Goal: Navigation & Orientation: Find specific page/section

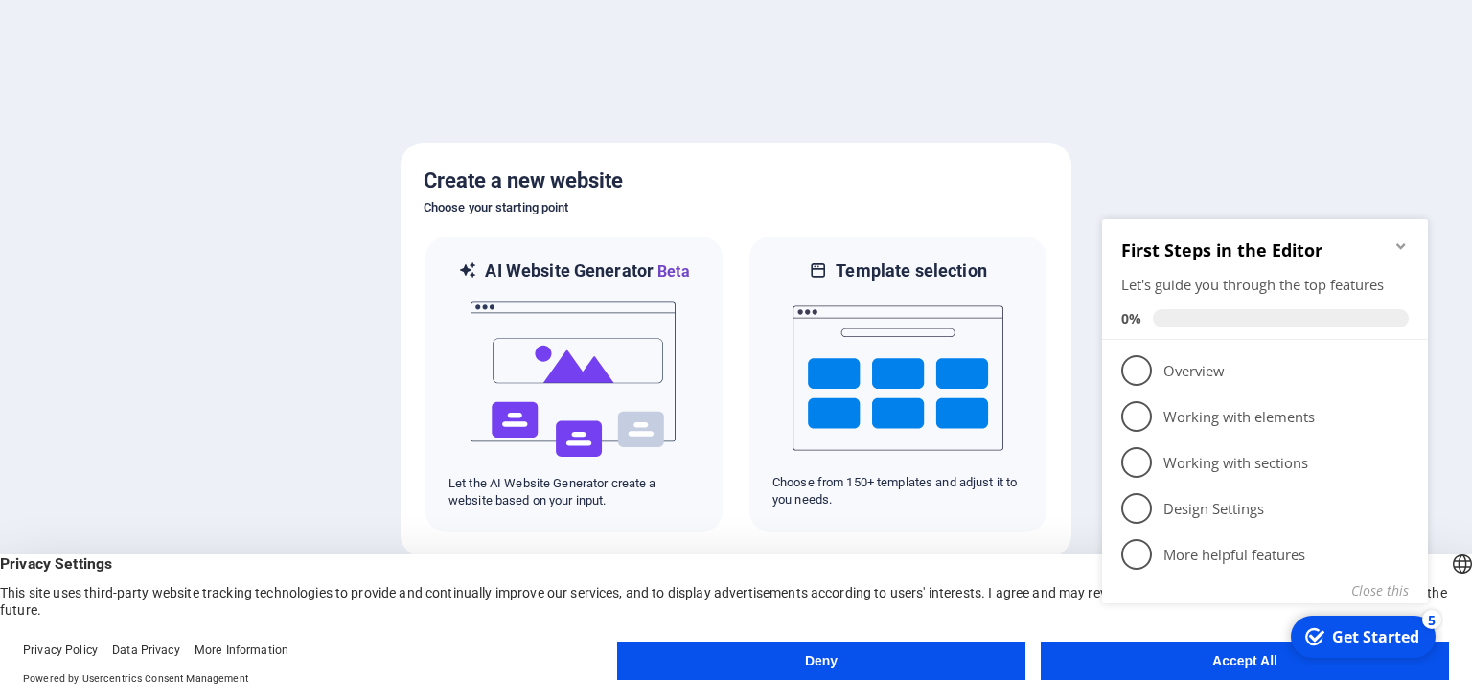
click at [1401, 245] on icon "Minimize checklist" at bounding box center [1400, 246] width 9 height 6
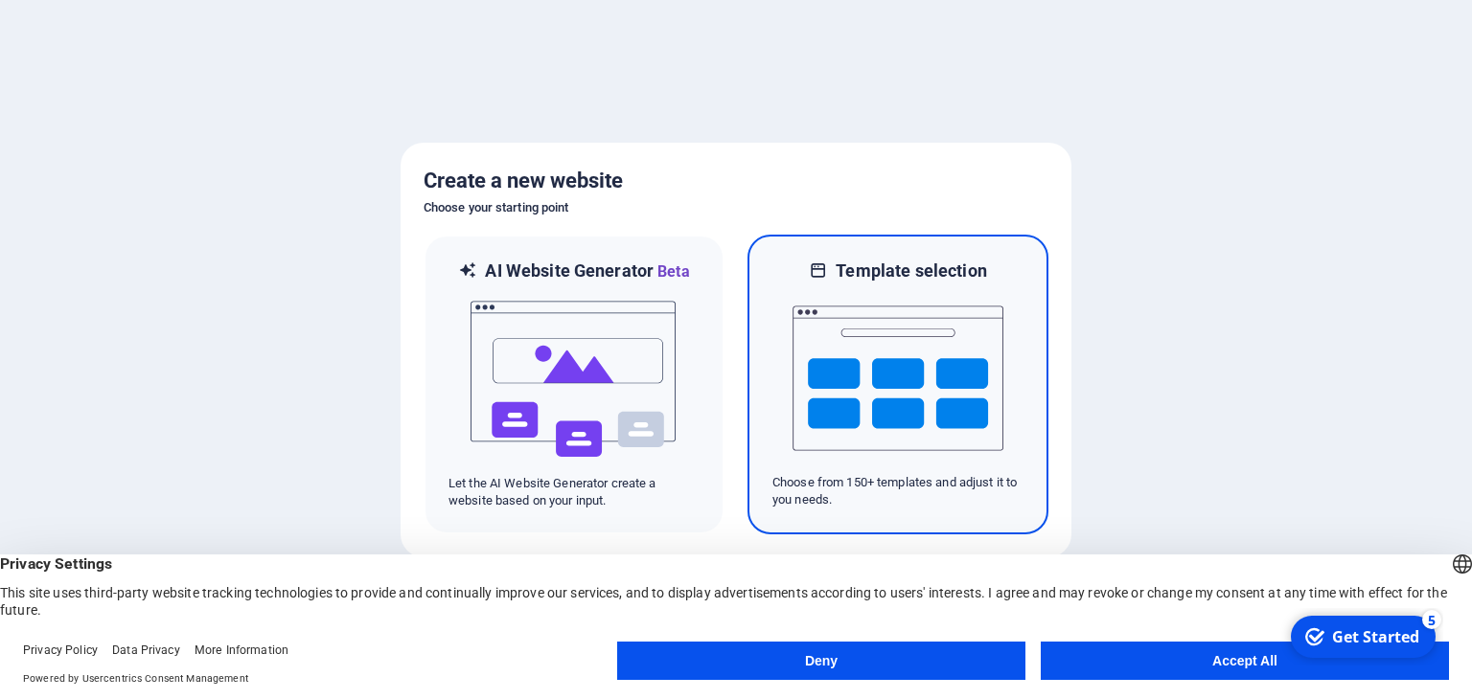
click at [851, 421] on img at bounding box center [897, 379] width 211 height 192
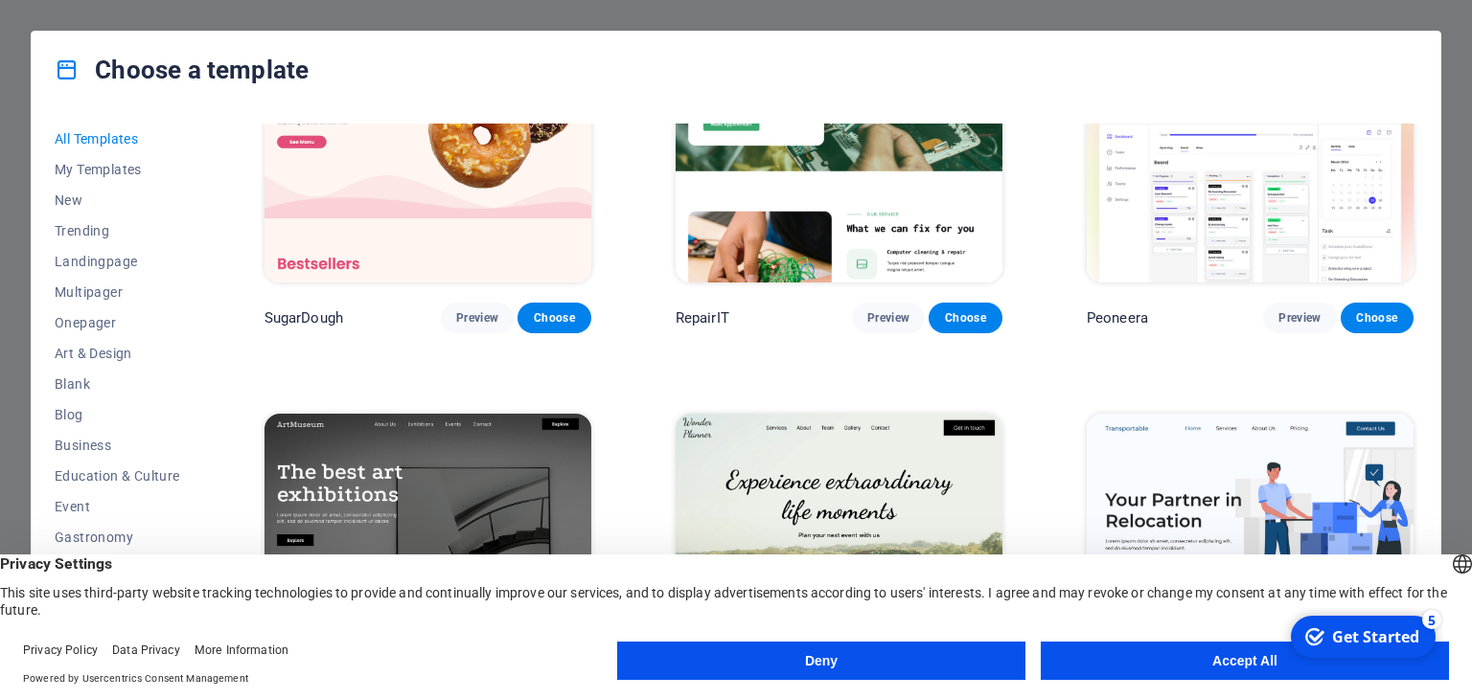
scroll to position [142, 0]
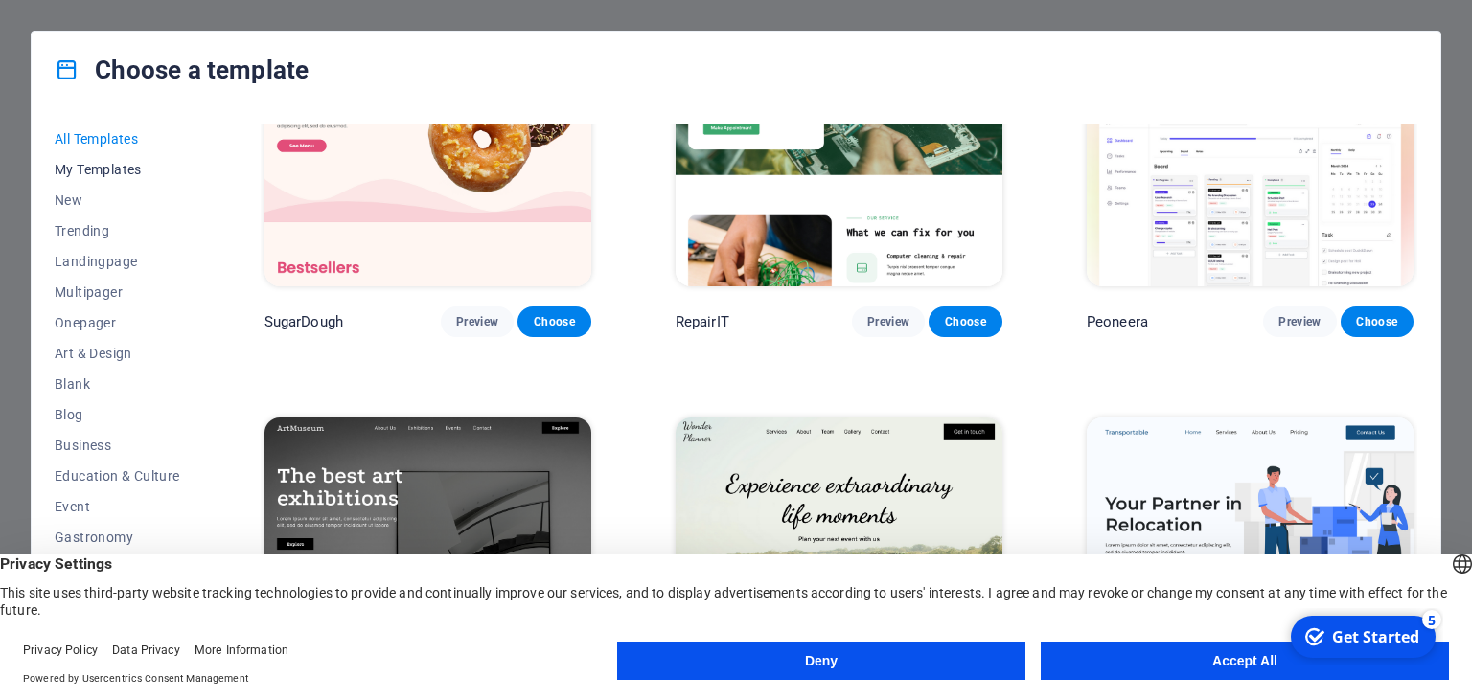
click at [96, 172] on span "My Templates" at bounding box center [118, 169] width 126 height 15
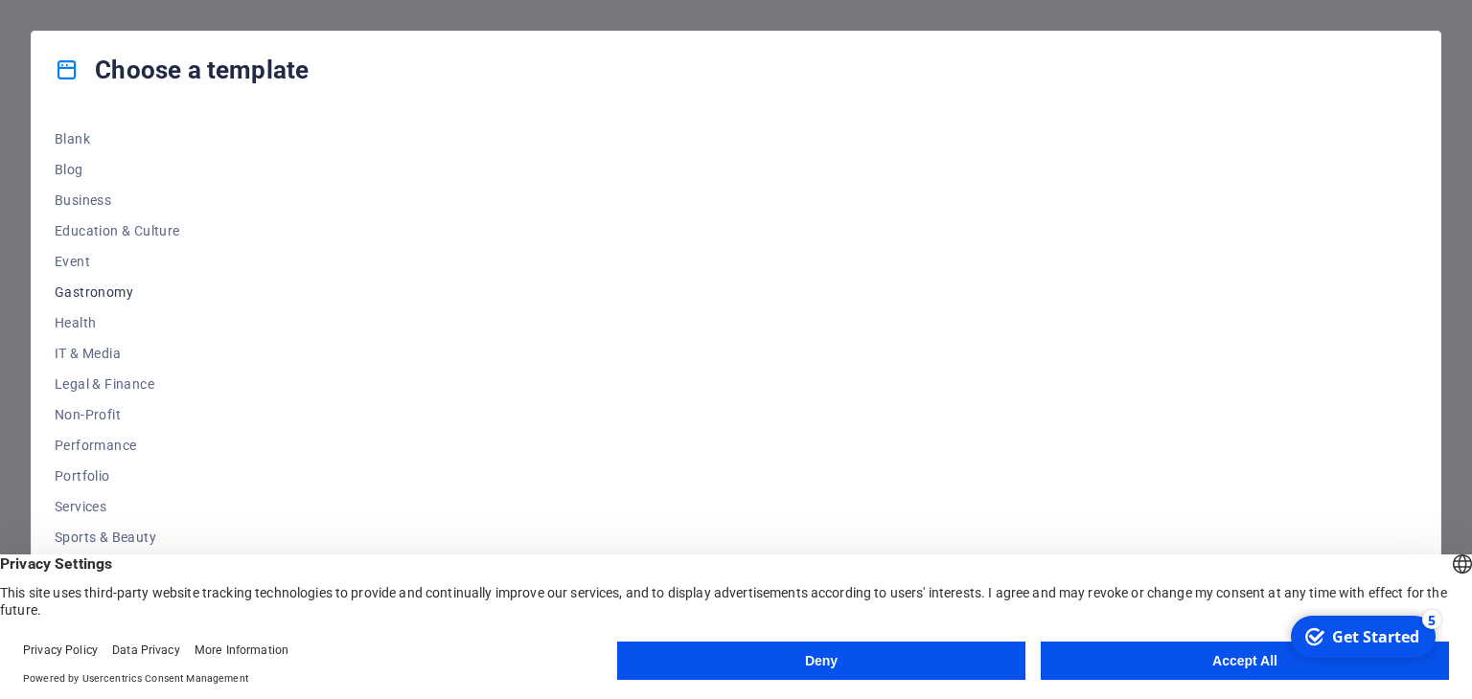
scroll to position [0, 0]
click at [86, 226] on span "Trending" at bounding box center [118, 230] width 126 height 15
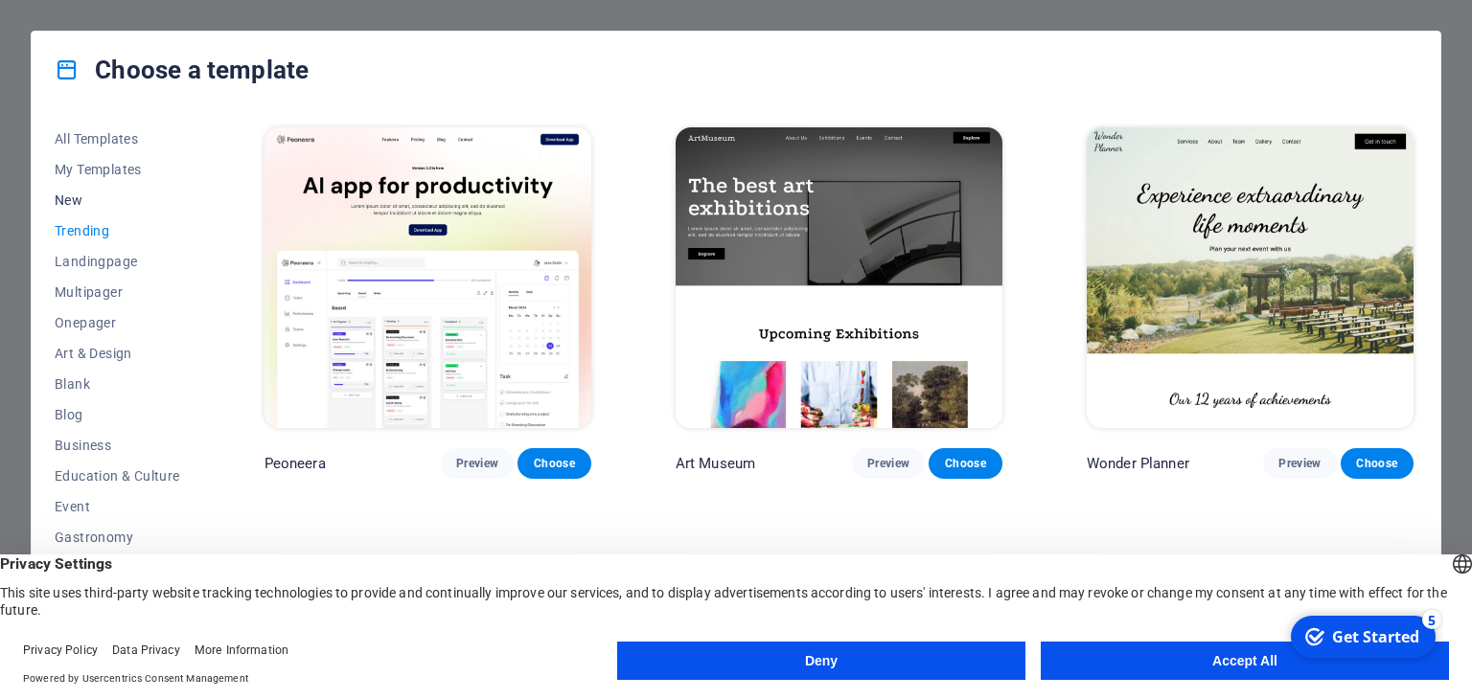
click at [71, 195] on span "New" at bounding box center [118, 200] width 126 height 15
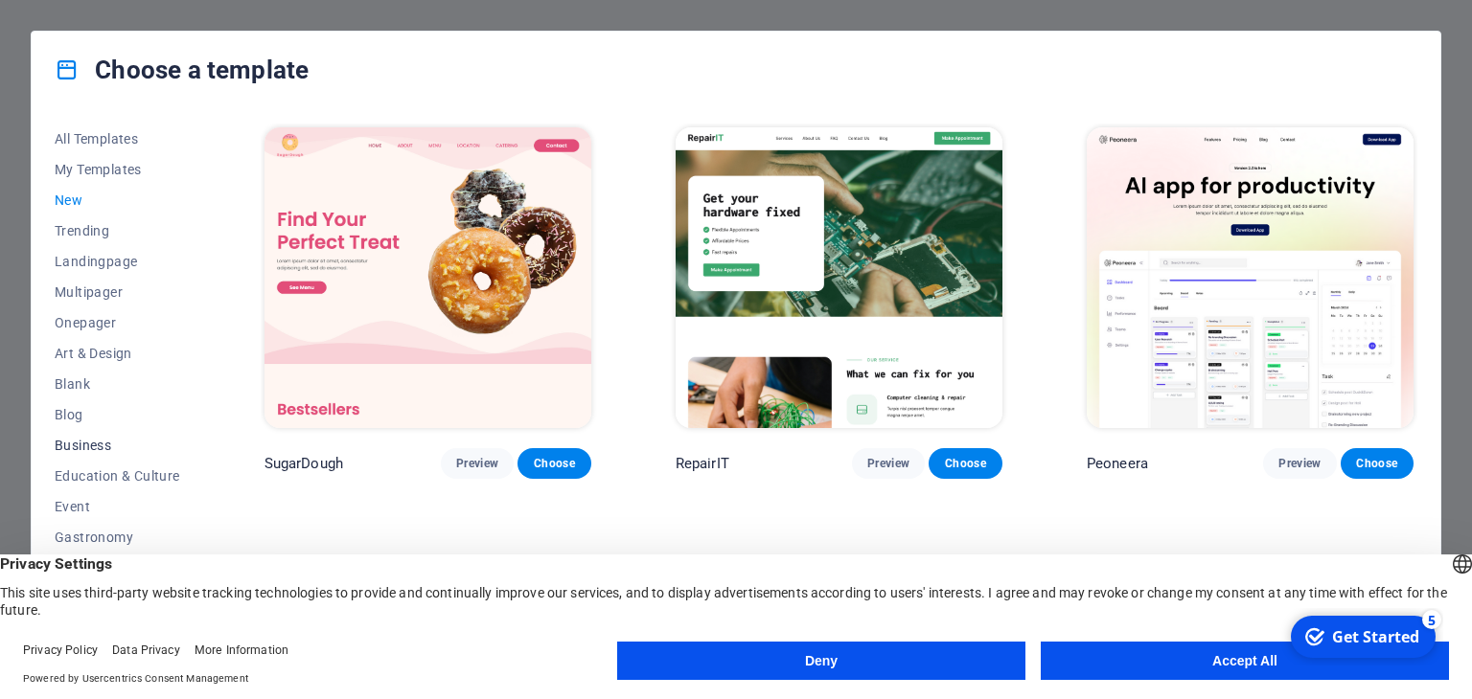
click at [89, 443] on span "Business" at bounding box center [118, 445] width 126 height 15
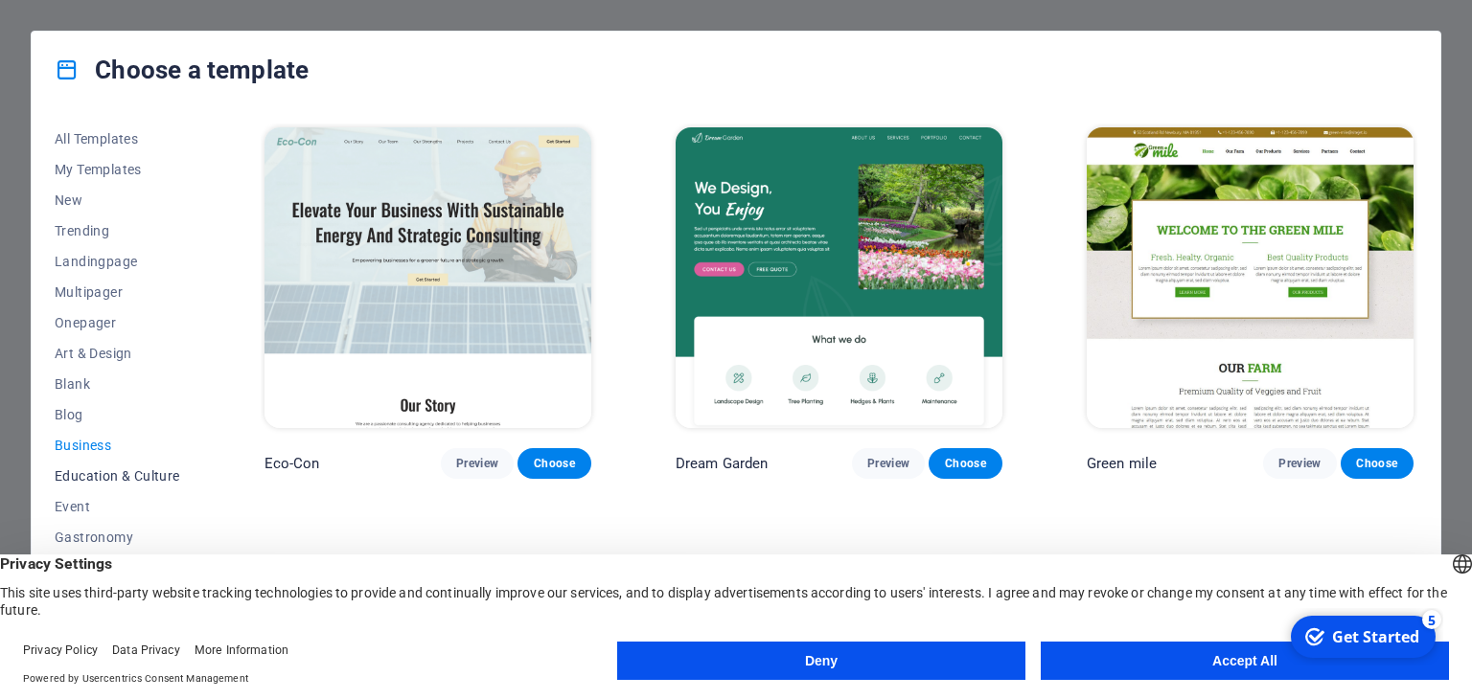
click at [92, 473] on span "Education & Culture" at bounding box center [118, 476] width 126 height 15
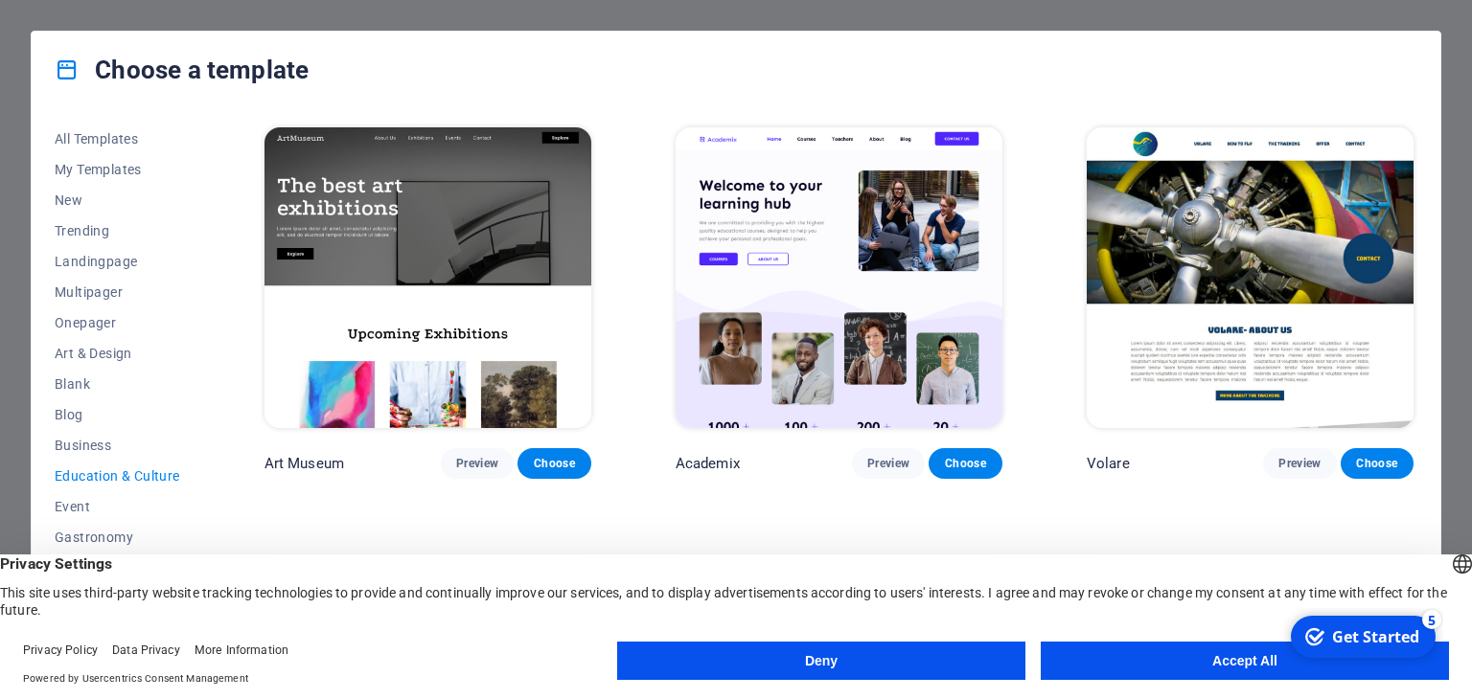
scroll to position [245, 0]
click at [73, 476] on span "Portfolio" at bounding box center [118, 476] width 126 height 15
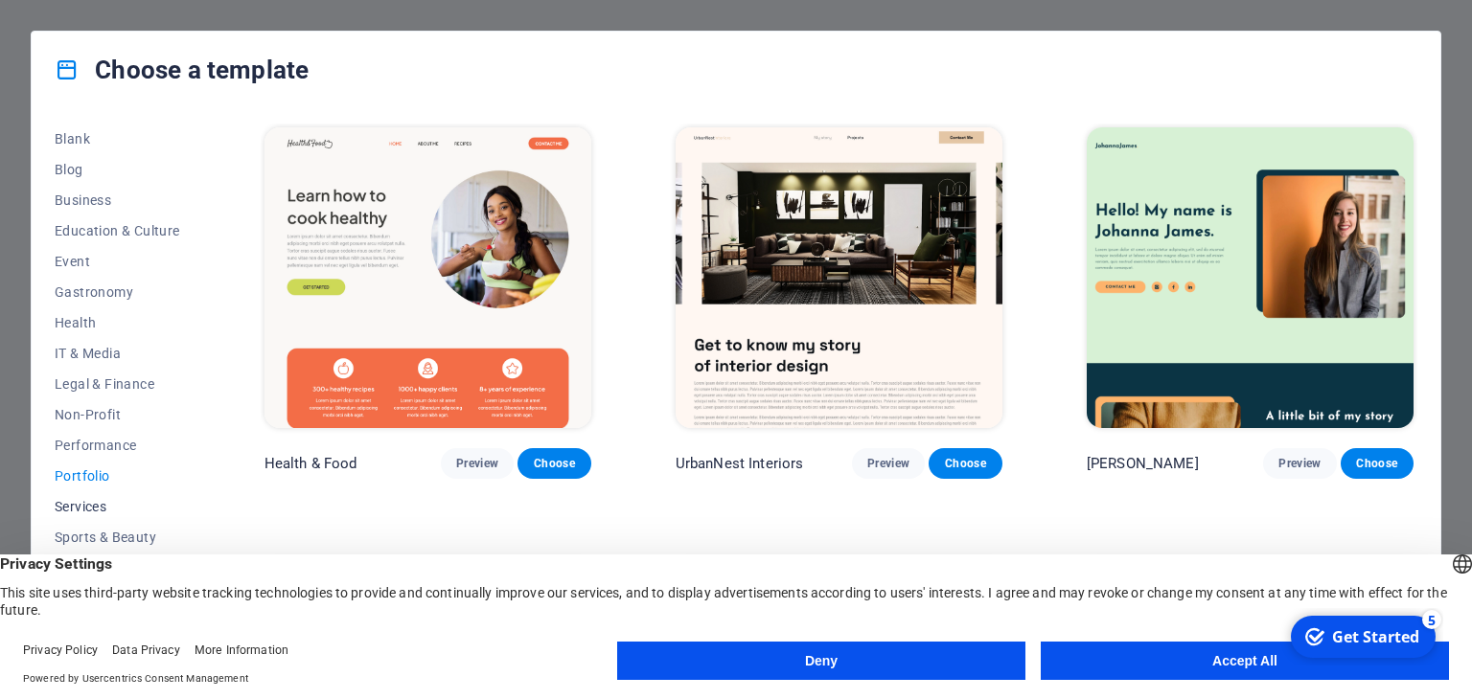
click at [91, 506] on span "Services" at bounding box center [118, 506] width 126 height 15
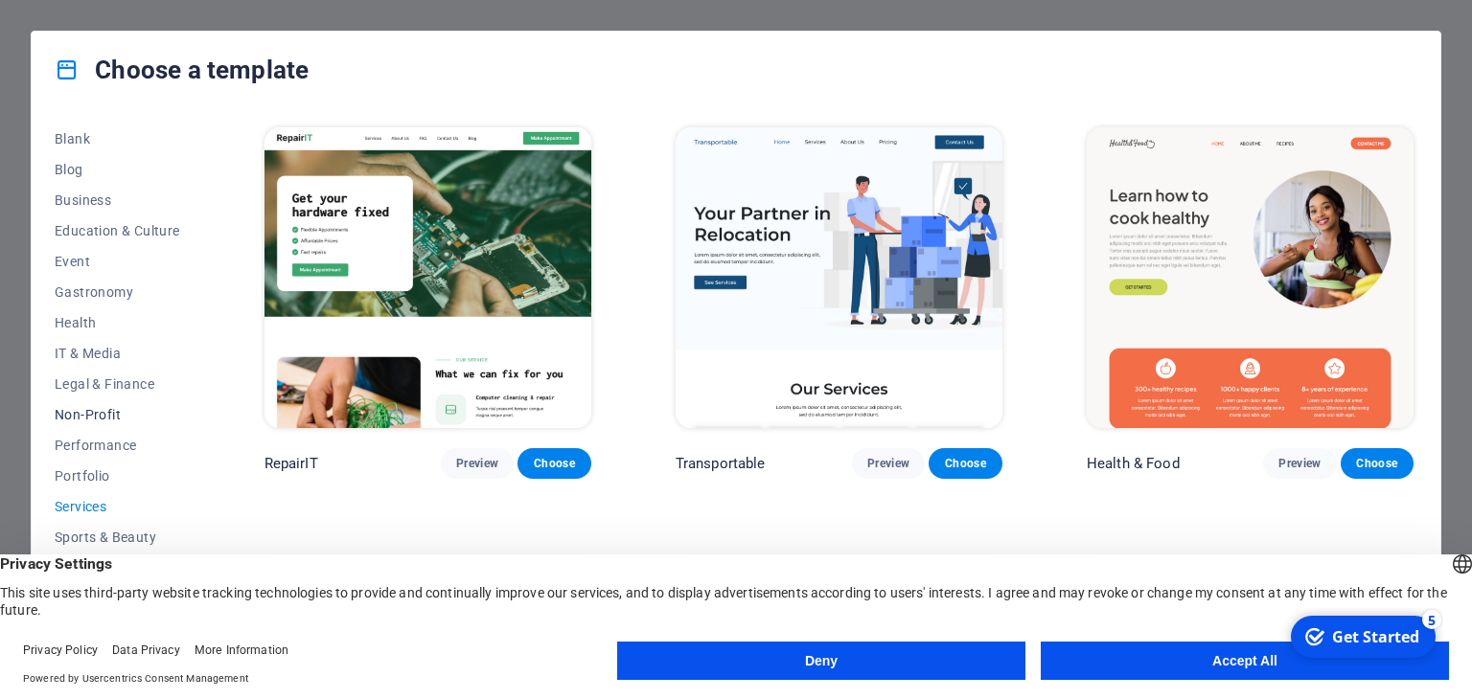
click at [84, 411] on span "Non-Profit" at bounding box center [118, 414] width 126 height 15
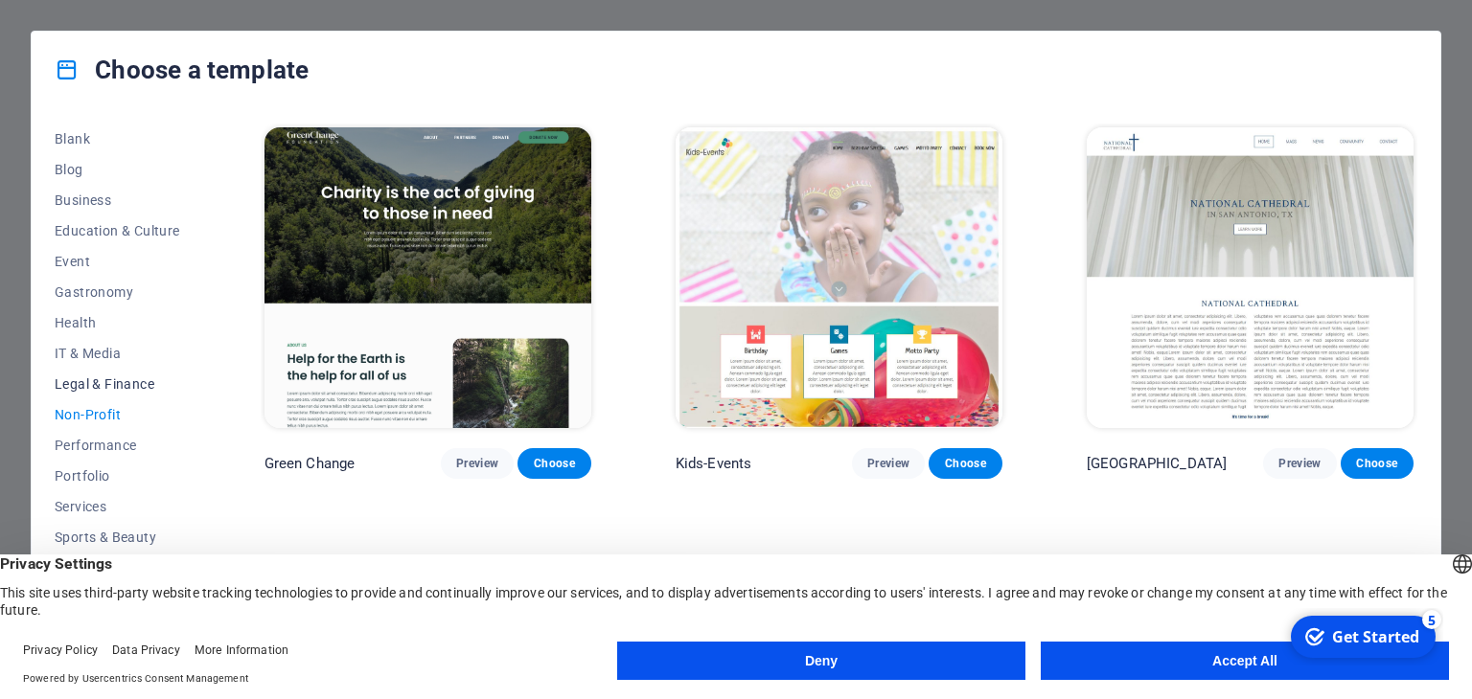
click at [85, 387] on span "Legal & Finance" at bounding box center [118, 384] width 126 height 15
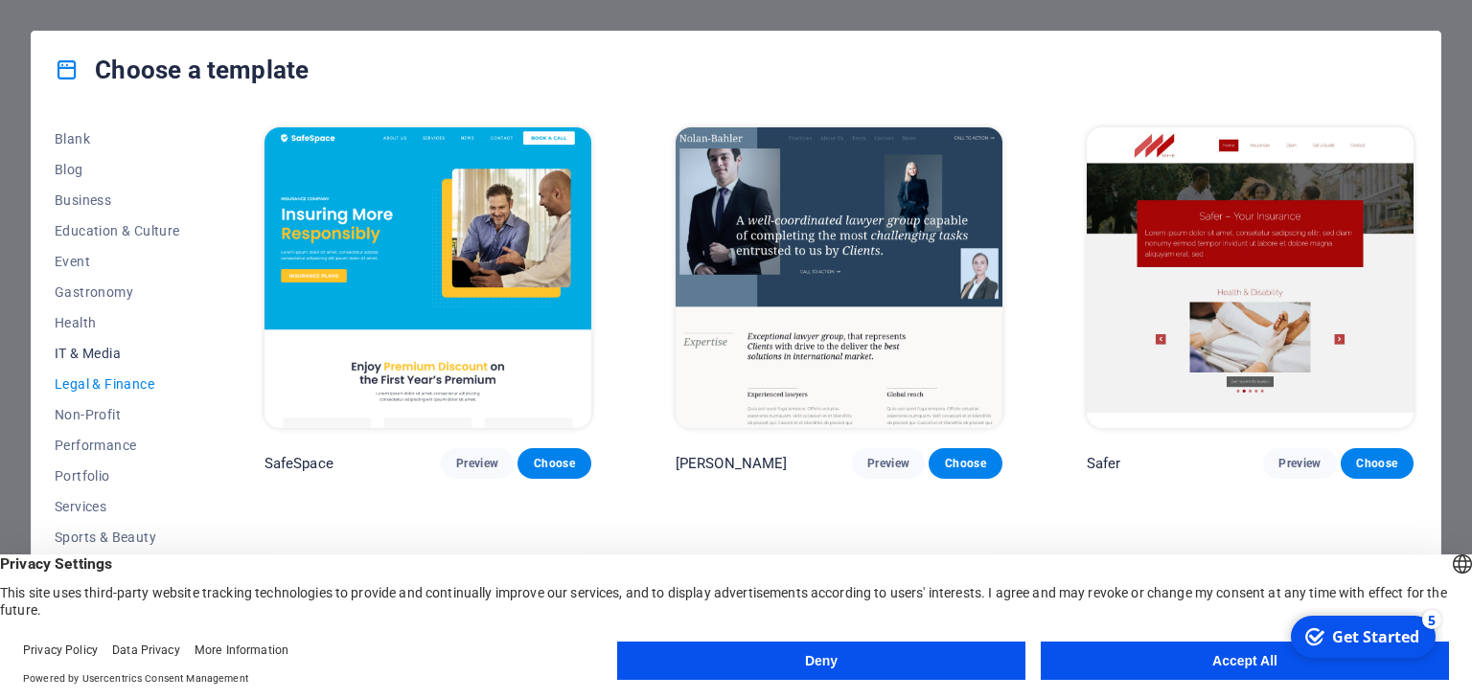
click at [85, 353] on span "IT & Media" at bounding box center [118, 353] width 126 height 15
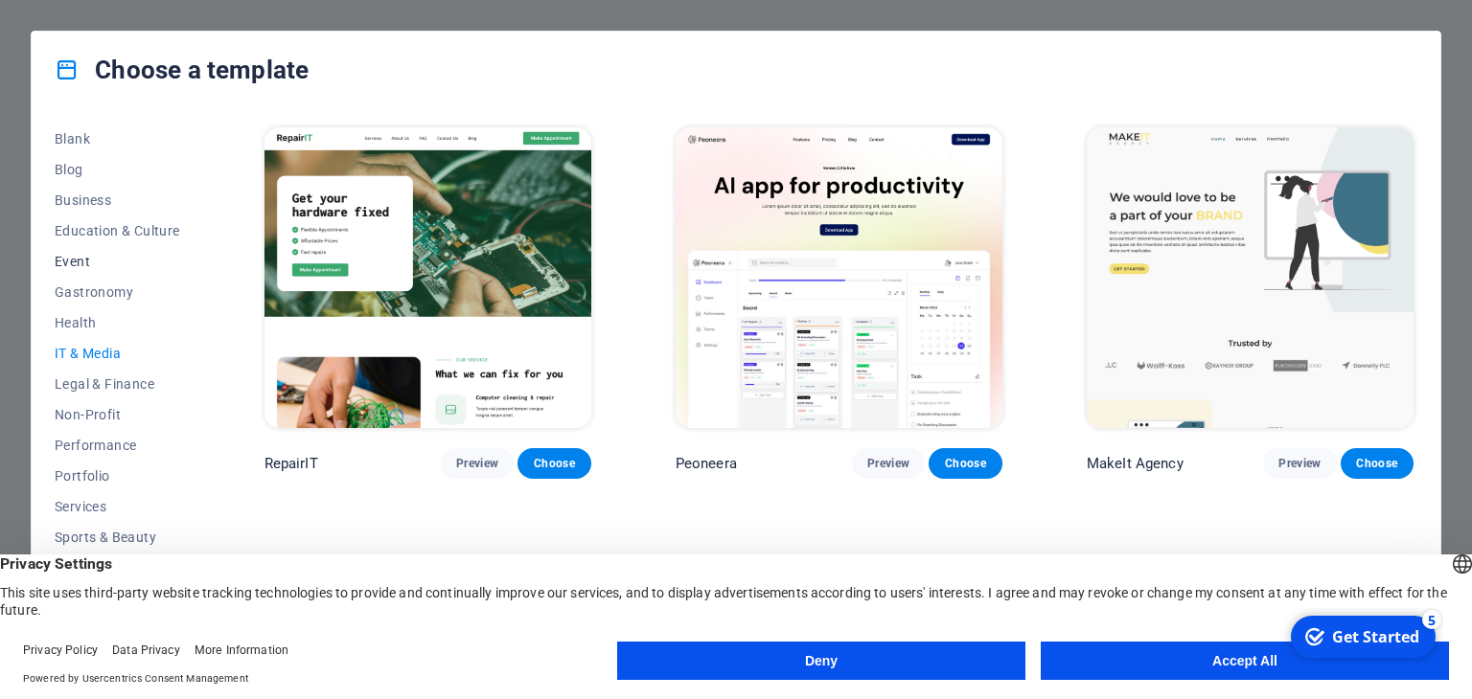
scroll to position [0, 0]
click at [97, 289] on span "Multipager" at bounding box center [118, 292] width 126 height 15
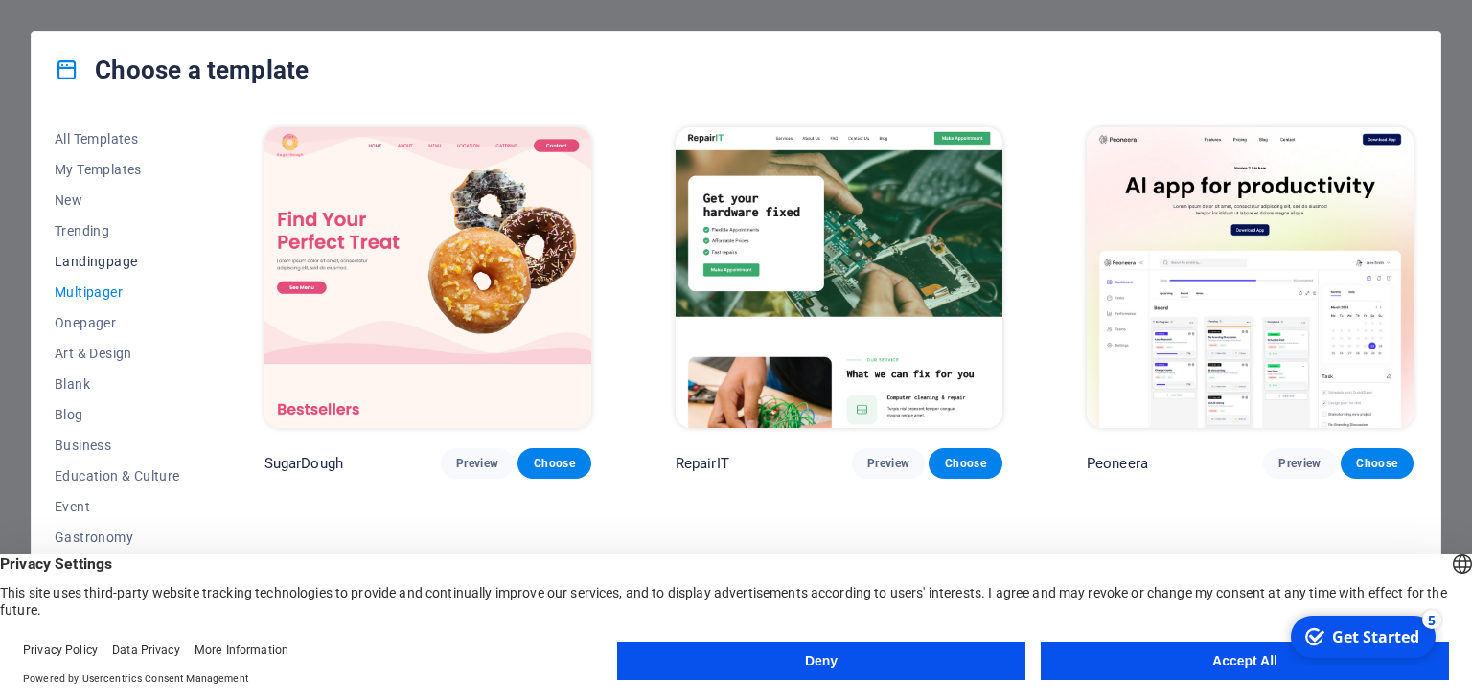
click at [97, 247] on button "Landingpage" at bounding box center [118, 261] width 126 height 31
